Goal: Information Seeking & Learning: Learn about a topic

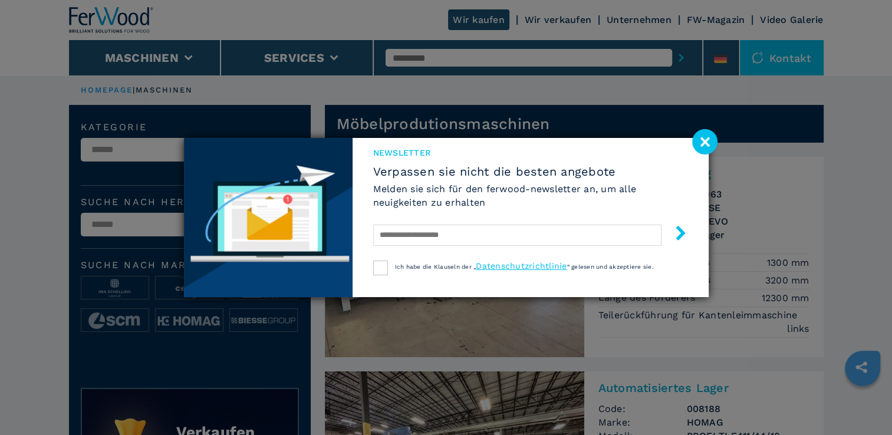
click at [698, 141] on image at bounding box center [704, 141] width 25 height 25
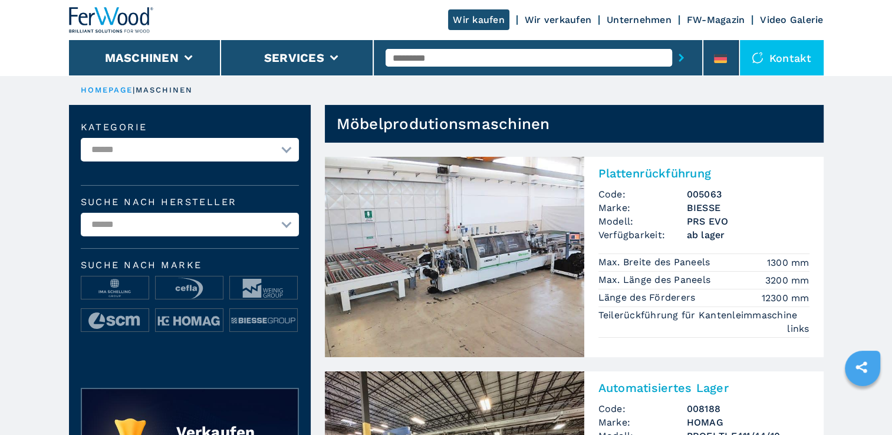
click at [282, 150] on select "**********" at bounding box center [190, 150] width 218 height 24
select select "**********"
click at [81, 138] on select "**********" at bounding box center [190, 150] width 218 height 24
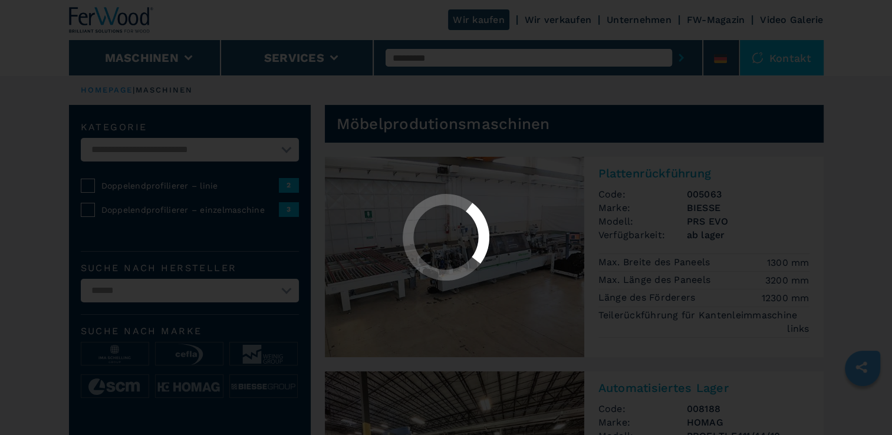
select select "**********"
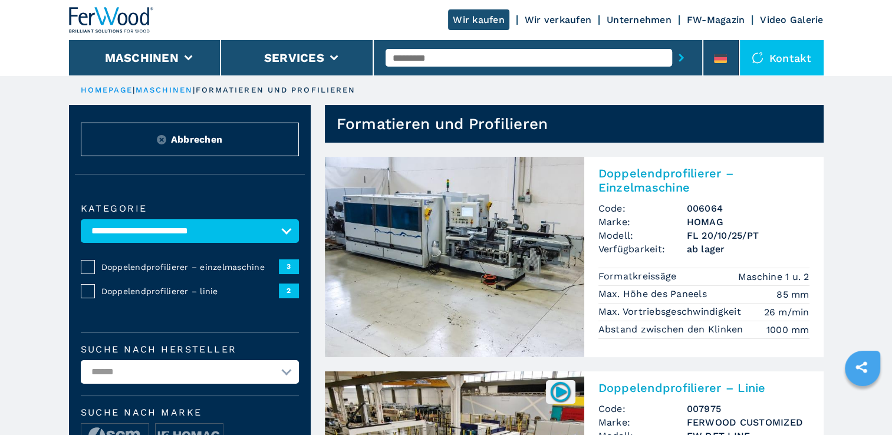
click at [456, 237] on img at bounding box center [454, 257] width 259 height 200
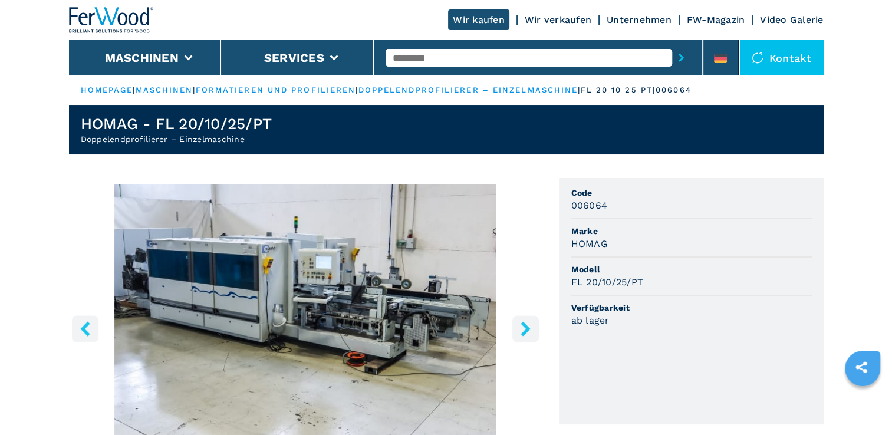
click at [523, 326] on icon "right-button" at bounding box center [525, 328] width 9 height 15
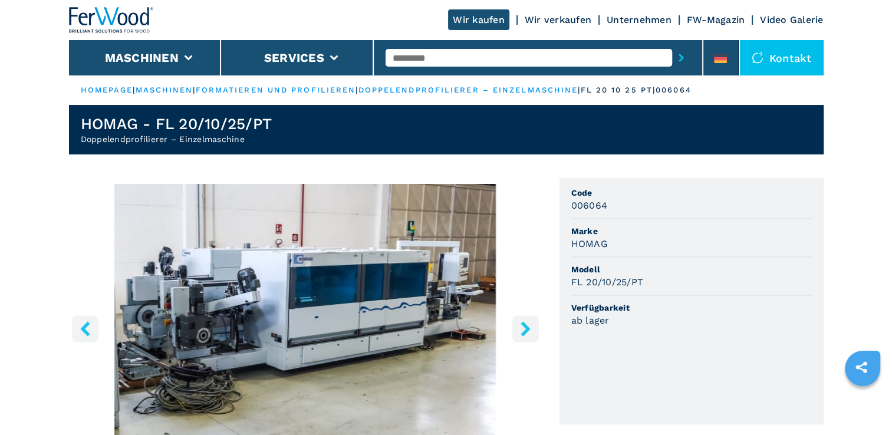
click at [523, 323] on icon "right-button" at bounding box center [525, 328] width 9 height 15
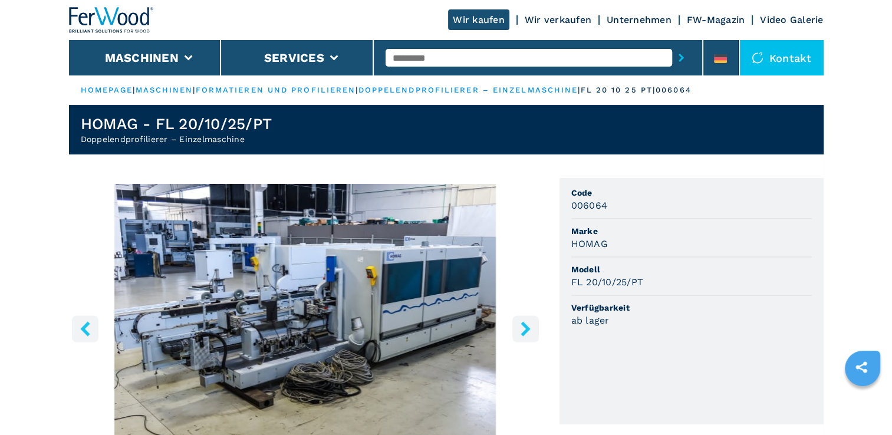
click at [523, 322] on icon "right-button" at bounding box center [525, 328] width 9 height 15
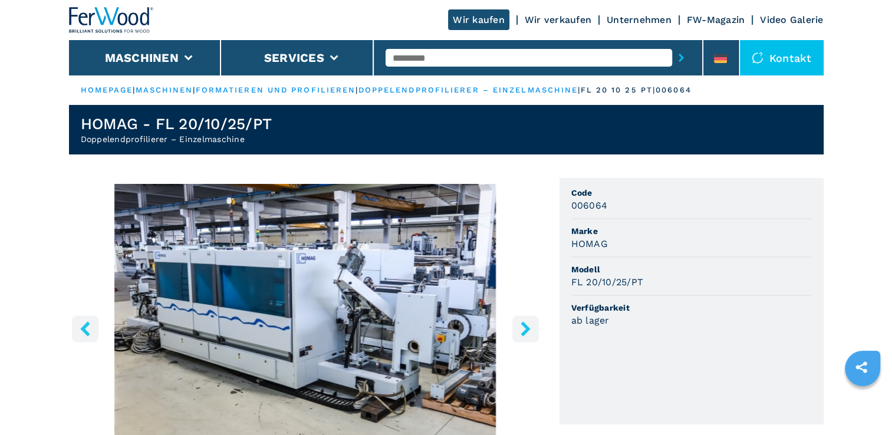
click at [523, 322] on icon "right-button" at bounding box center [525, 328] width 9 height 15
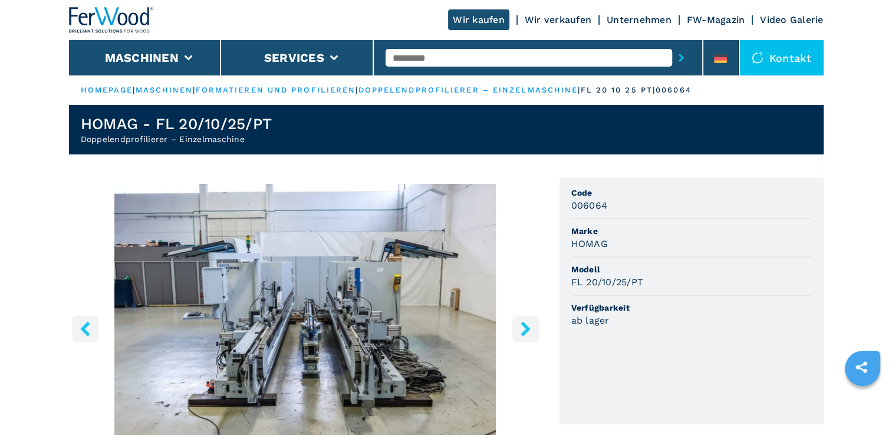
click at [520, 326] on icon "right-button" at bounding box center [525, 328] width 15 height 15
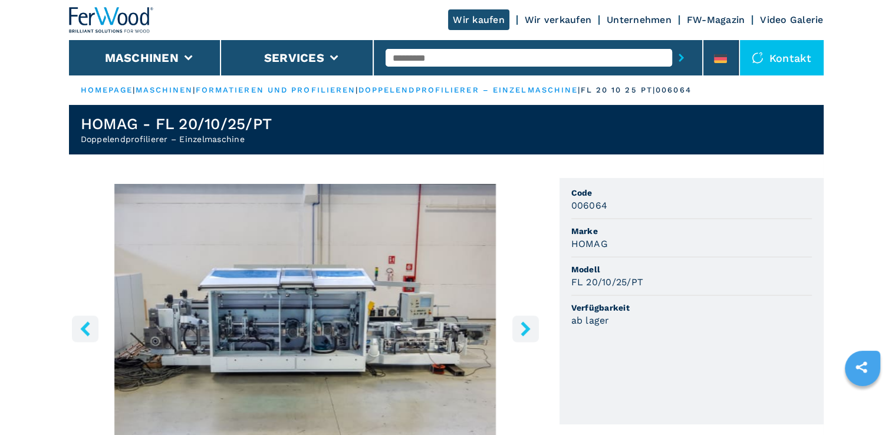
click at [520, 326] on icon "right-button" at bounding box center [525, 328] width 15 height 15
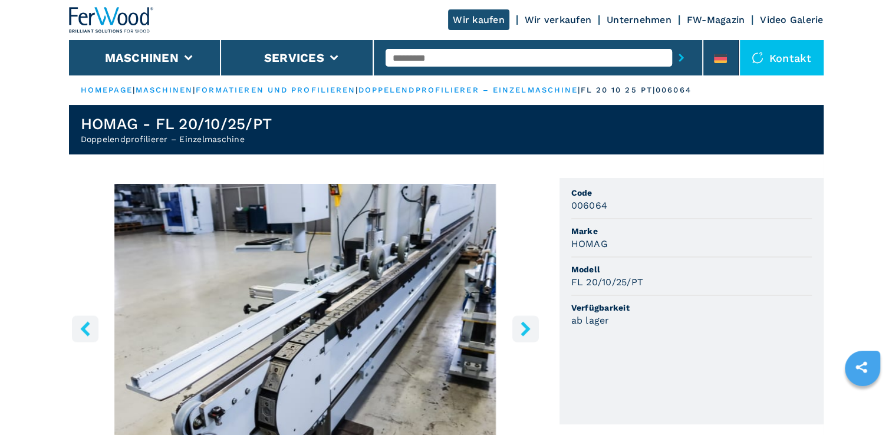
click at [520, 326] on icon "right-button" at bounding box center [525, 328] width 15 height 15
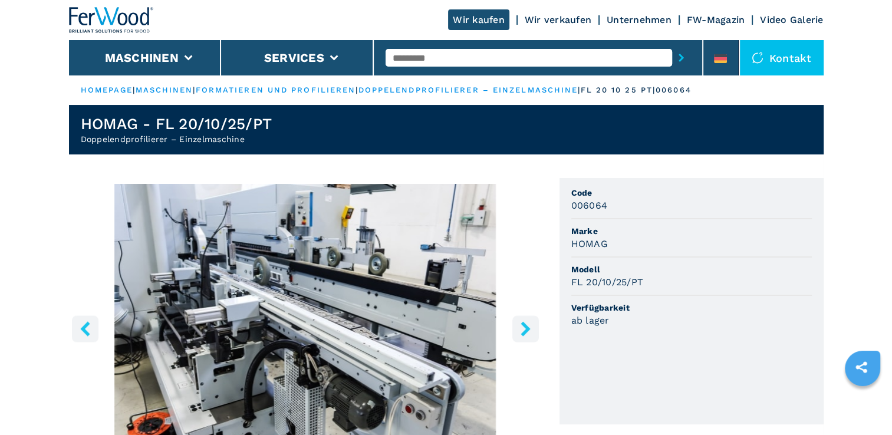
click at [520, 326] on icon "right-button" at bounding box center [525, 328] width 15 height 15
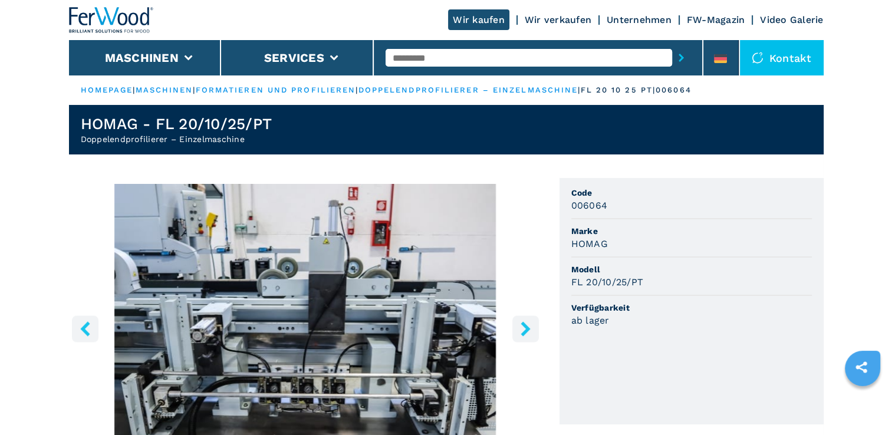
click at [520, 326] on icon "right-button" at bounding box center [525, 328] width 15 height 15
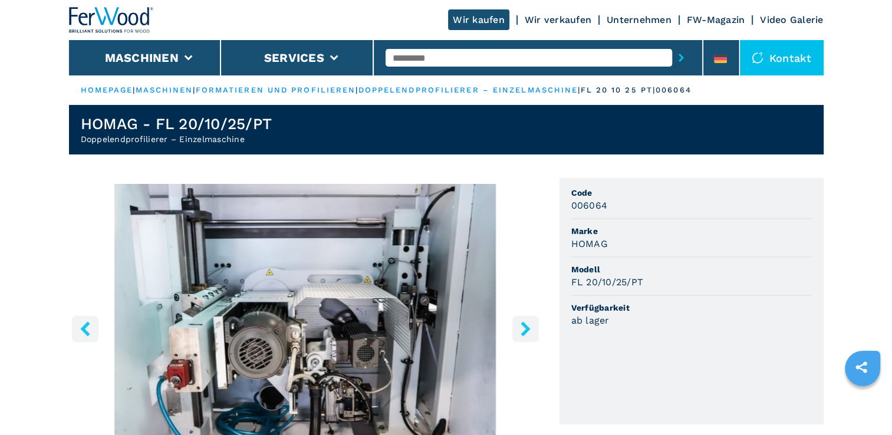
click at [520, 326] on icon "right-button" at bounding box center [525, 328] width 15 height 15
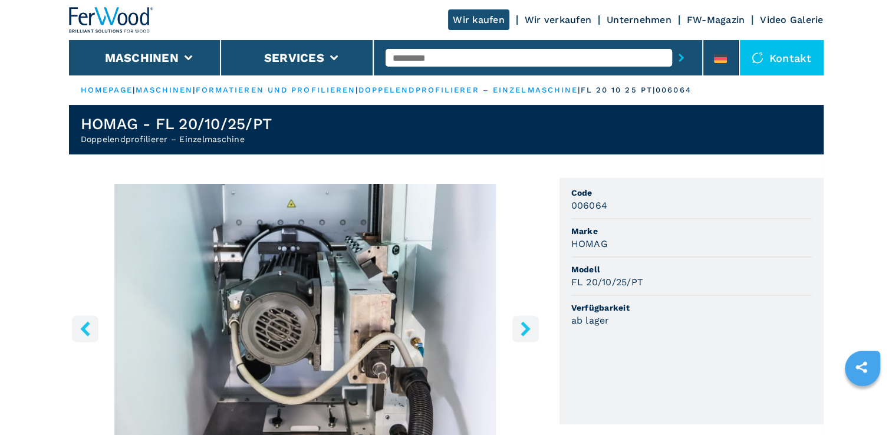
click at [520, 326] on icon "right-button" at bounding box center [525, 328] width 15 height 15
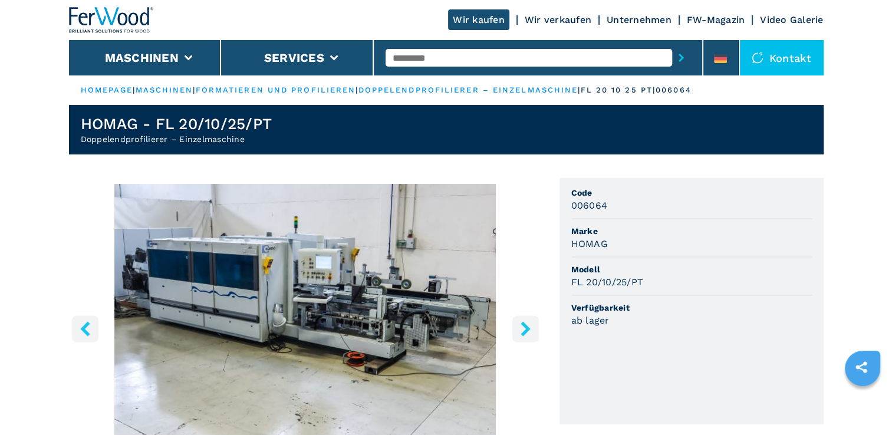
select select "**********"
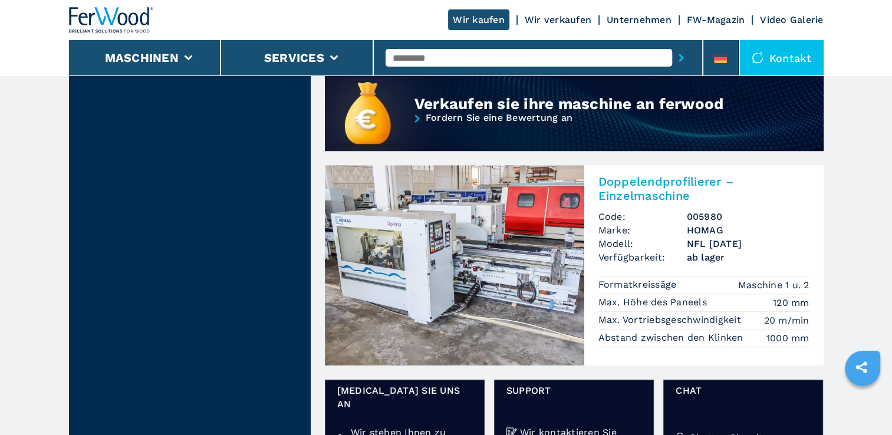
scroll to position [884, 0]
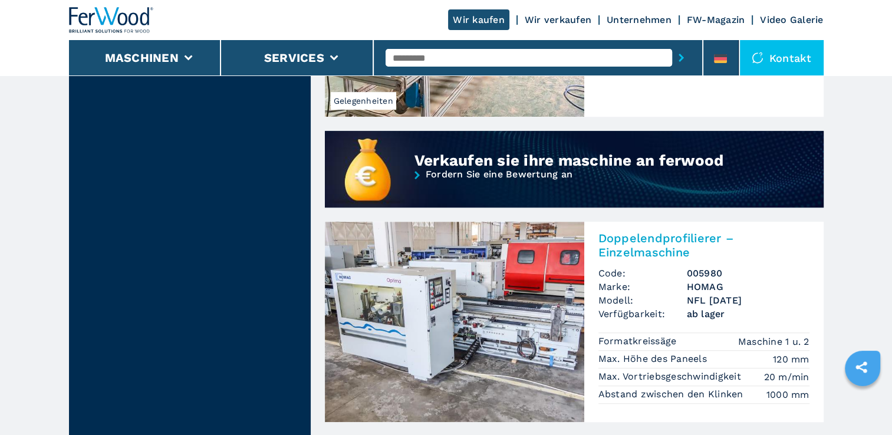
click at [449, 297] on img at bounding box center [454, 322] width 259 height 200
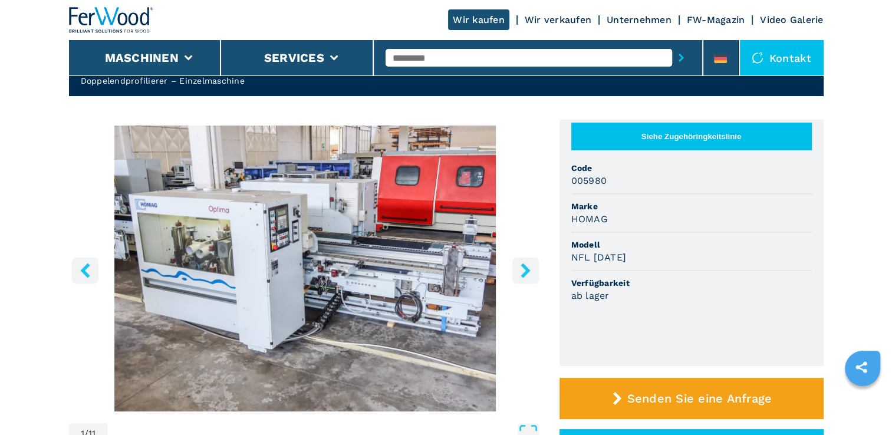
scroll to position [59, 0]
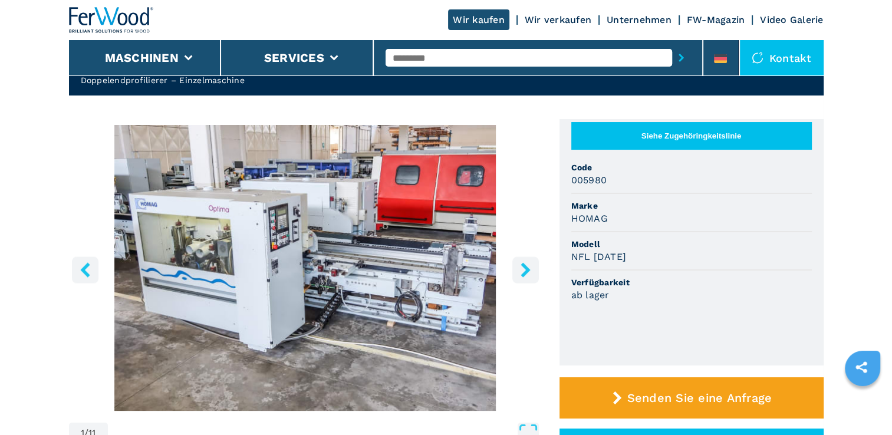
click at [521, 268] on icon "right-button" at bounding box center [525, 269] width 15 height 15
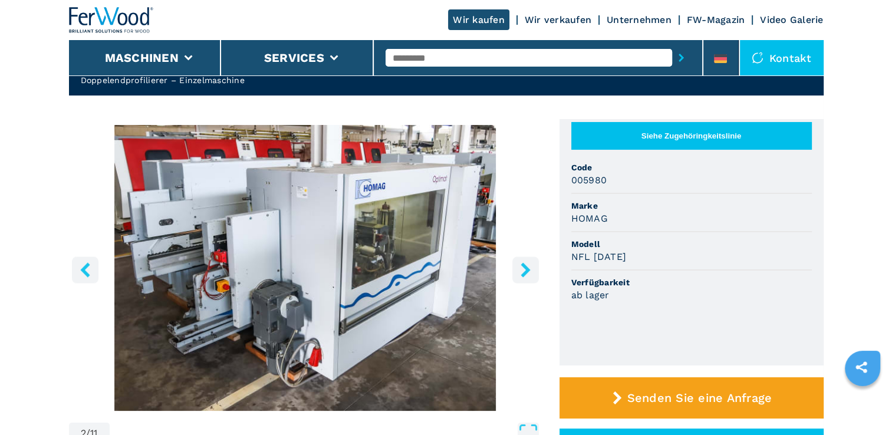
click at [522, 267] on icon "right-button" at bounding box center [525, 269] width 15 height 15
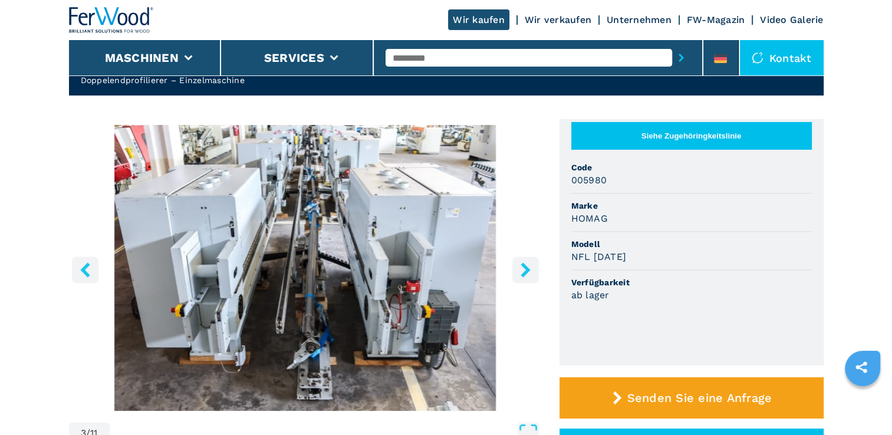
click at [522, 267] on icon "right-button" at bounding box center [525, 269] width 15 height 15
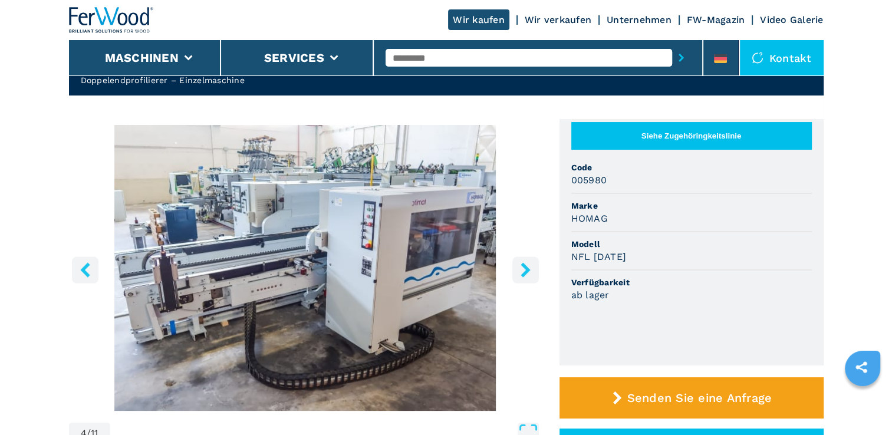
click at [522, 266] on icon "right-button" at bounding box center [525, 269] width 15 height 15
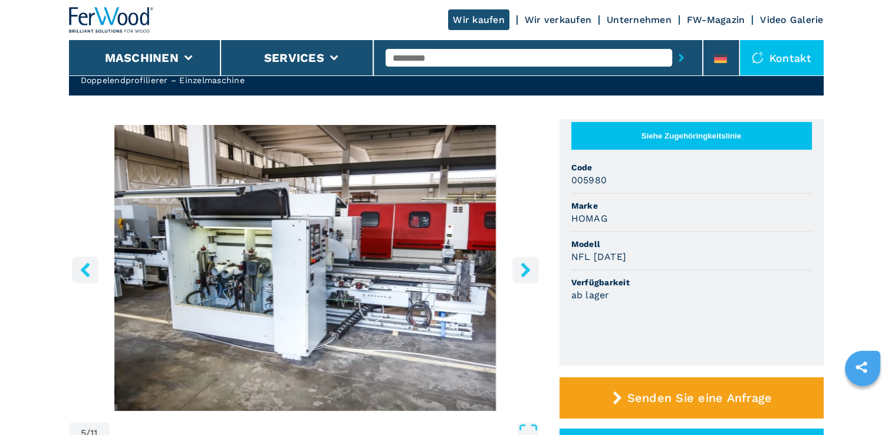
click at [522, 266] on icon "right-button" at bounding box center [525, 269] width 15 height 15
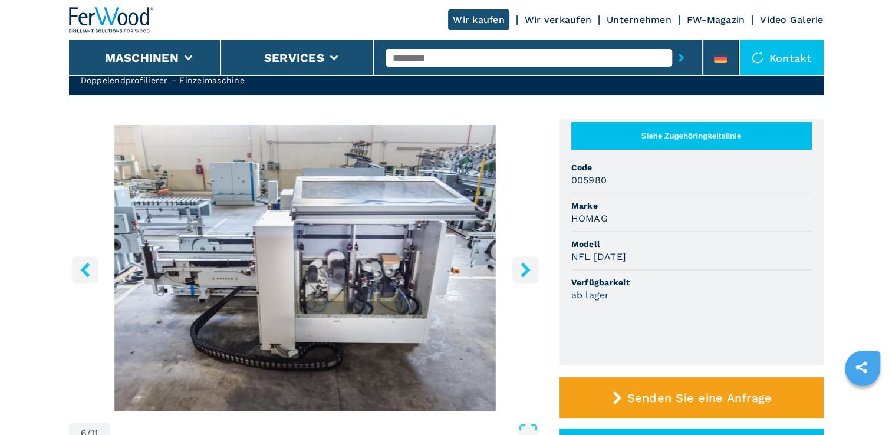
click at [522, 266] on icon "right-button" at bounding box center [525, 269] width 15 height 15
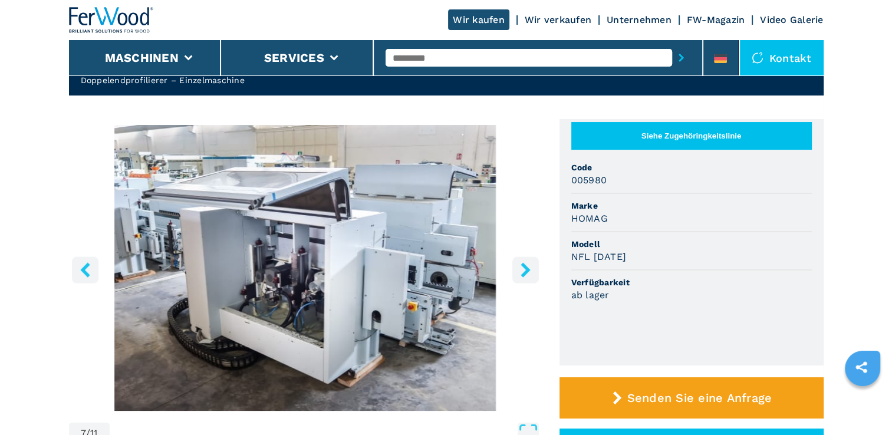
click at [522, 266] on icon "right-button" at bounding box center [525, 269] width 15 height 15
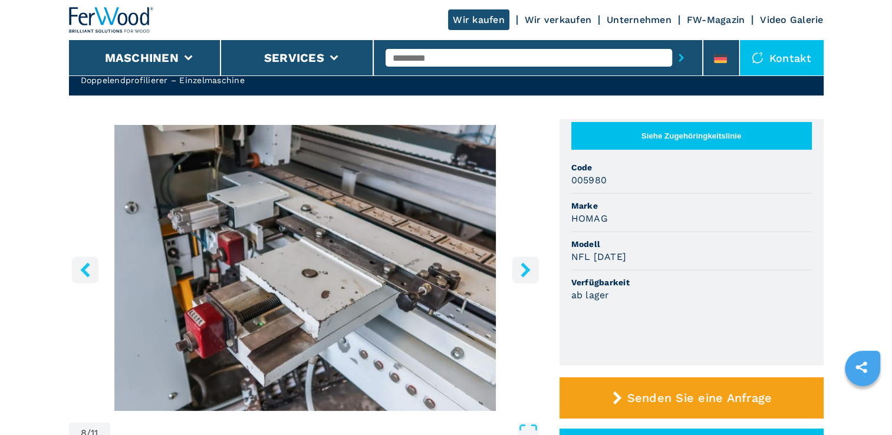
click at [522, 265] on icon "right-button" at bounding box center [525, 269] width 9 height 15
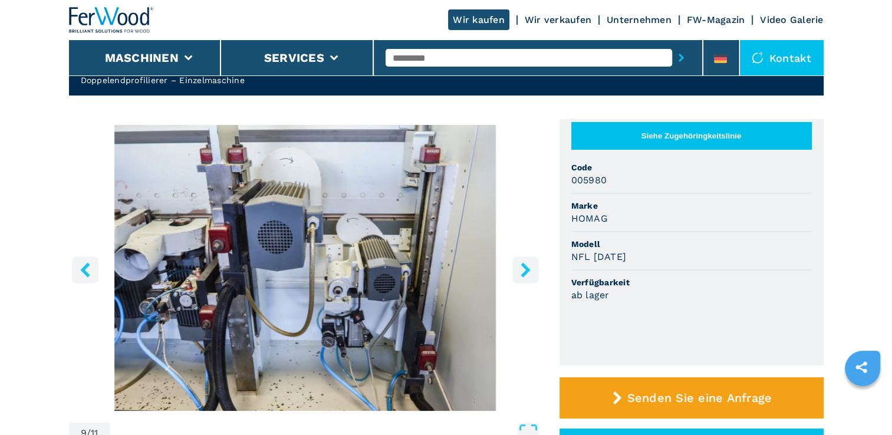
click at [522, 265] on icon "right-button" at bounding box center [525, 269] width 9 height 15
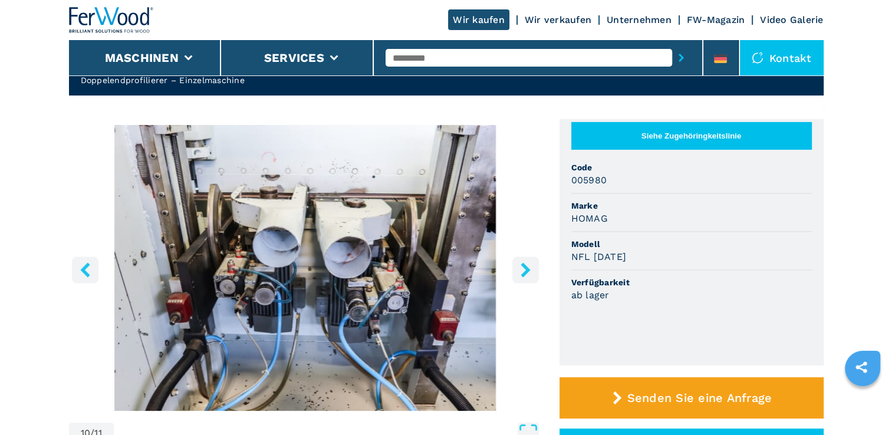
click at [522, 265] on icon "right-button" at bounding box center [525, 269] width 9 height 15
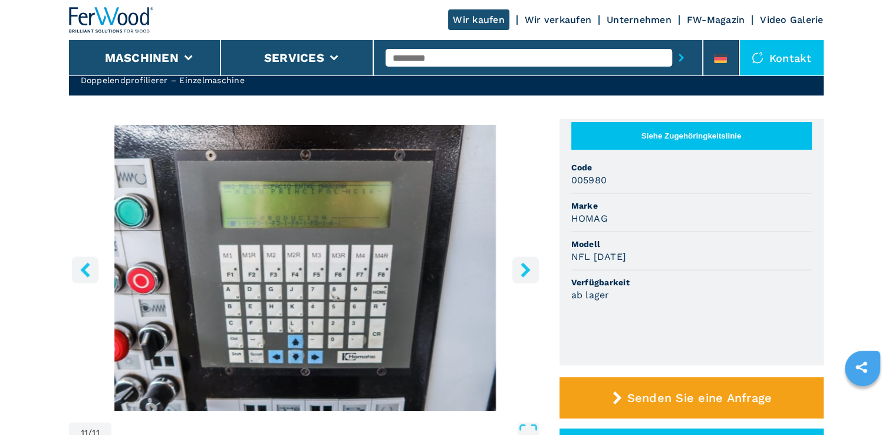
click at [522, 265] on icon "right-button" at bounding box center [525, 269] width 9 height 15
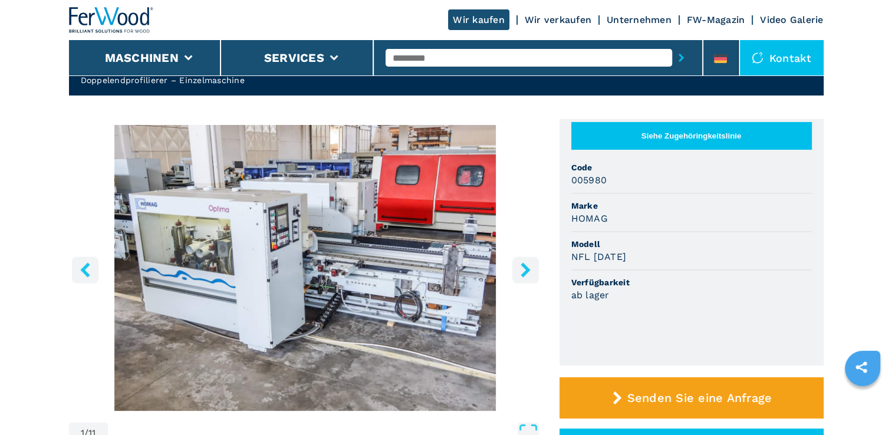
click at [522, 265] on icon "right-button" at bounding box center [525, 269] width 9 height 15
